Goal: Task Accomplishment & Management: Manage account settings

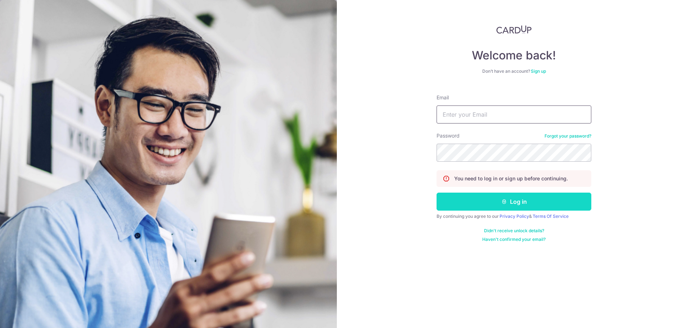
type input "[PERSON_NAME][EMAIL_ADDRESS][PERSON_NAME][DOMAIN_NAME]"
click at [453, 197] on button "Log in" at bounding box center [514, 202] width 155 height 18
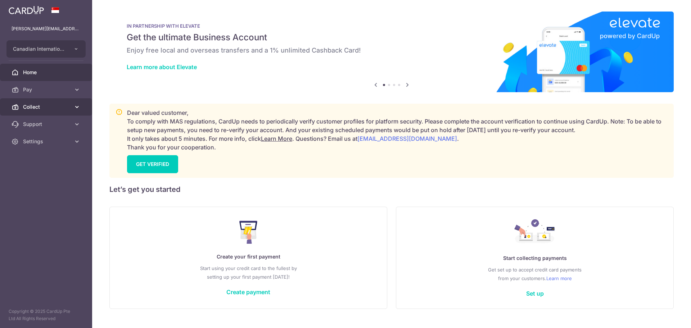
click at [63, 104] on span "Collect" at bounding box center [47, 106] width 48 height 7
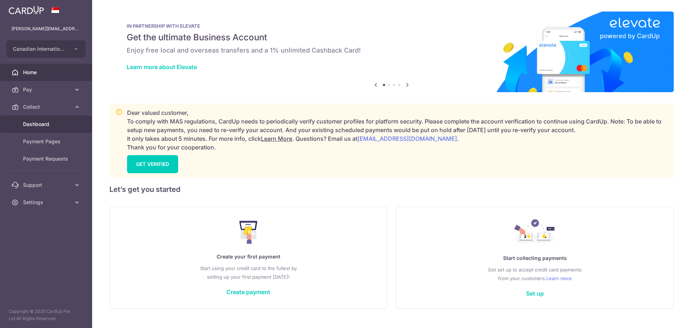
click at [46, 123] on span "Dashboard" at bounding box center [47, 124] width 48 height 7
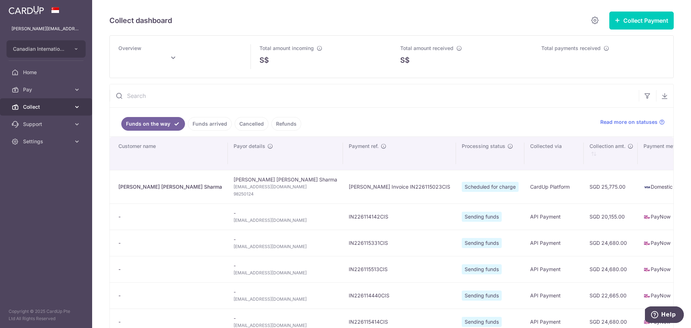
click at [54, 103] on link "Collect" at bounding box center [46, 106] width 92 height 17
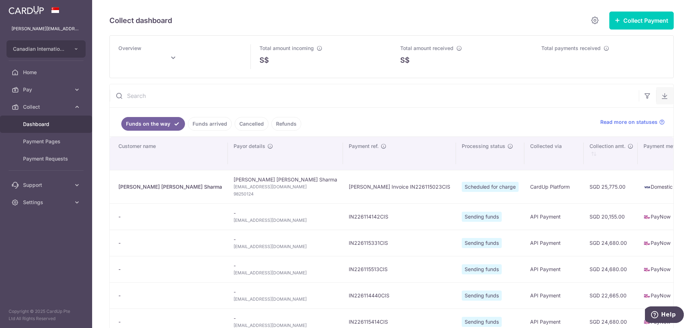
click at [662, 98] on icon "button" at bounding box center [664, 95] width 7 height 7
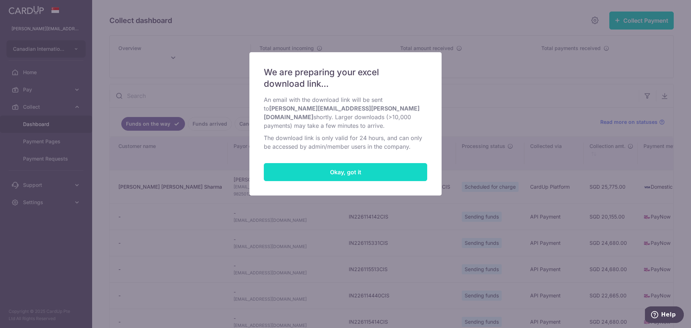
click at [365, 163] on button "Okay, got it" at bounding box center [345, 172] width 163 height 18
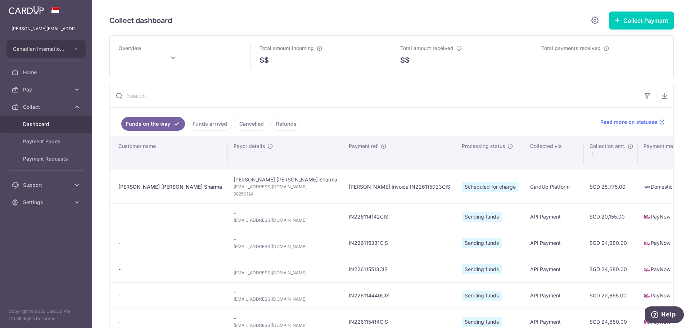
type input "October 2025"
